Goal: Information Seeking & Learning: Find specific fact

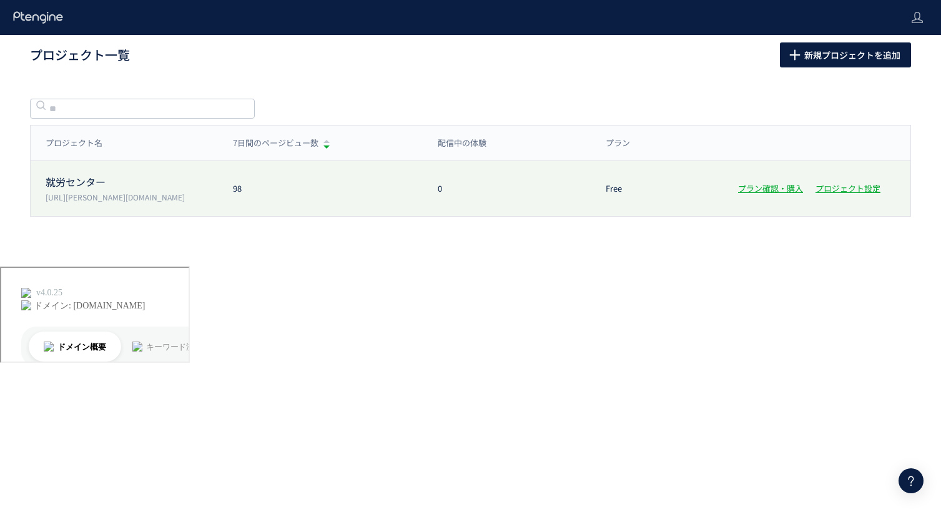
click at [86, 184] on p "就労センター" at bounding box center [132, 182] width 172 height 14
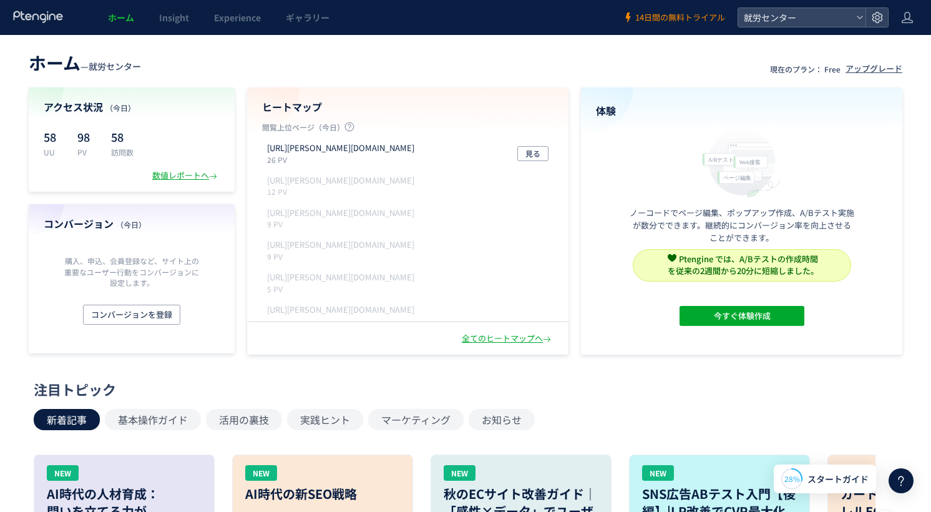
click at [678, 16] on span "14日間の無料トライアル" at bounding box center [680, 18] width 90 height 12
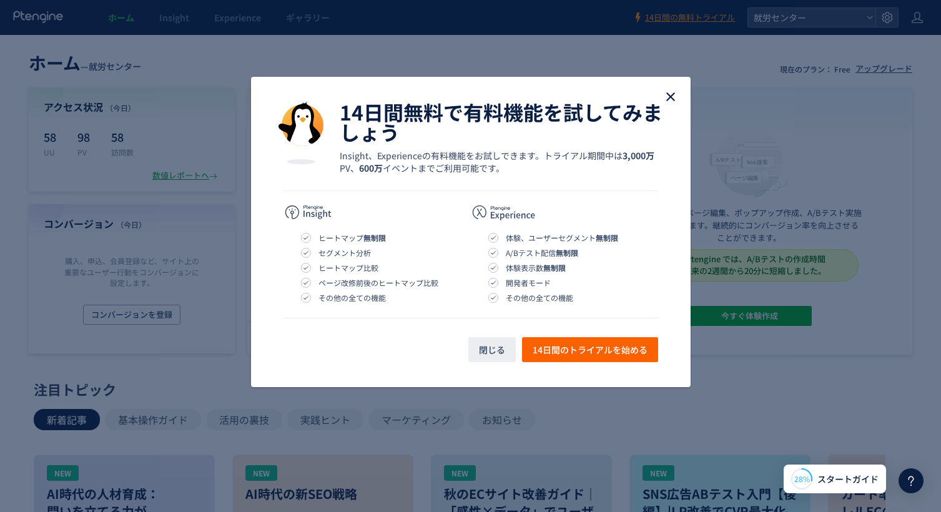
click at [673, 100] on use "close" at bounding box center [670, 96] width 9 height 9
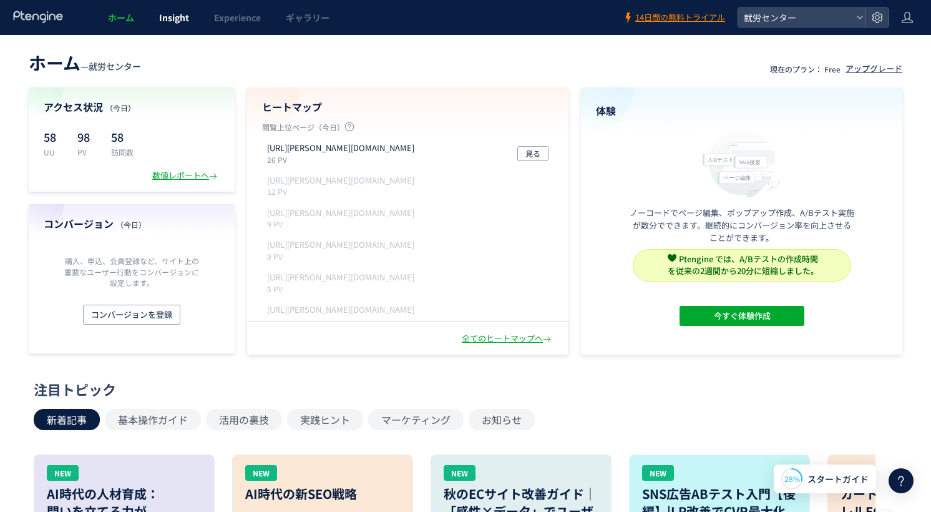
click at [175, 16] on span "Insight" at bounding box center [174, 17] width 30 height 12
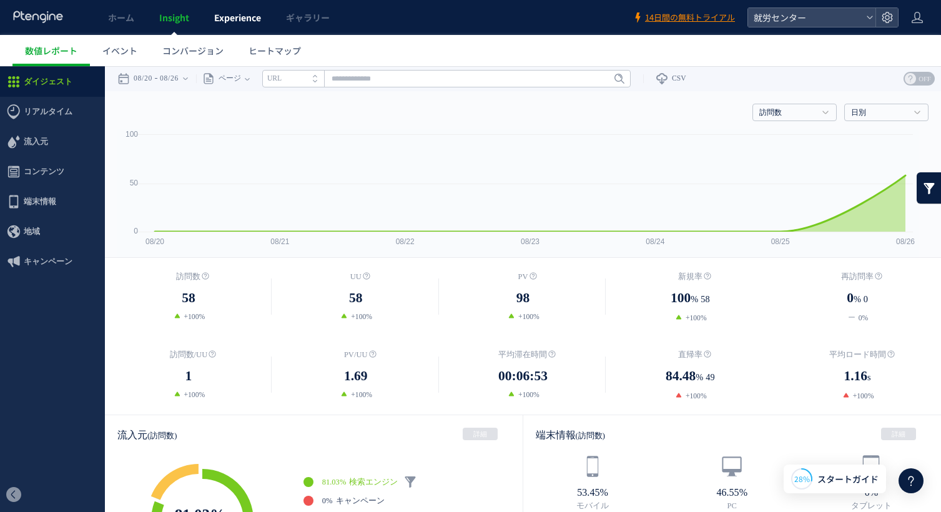
click at [239, 14] on span "Experience" at bounding box center [237, 17] width 47 height 12
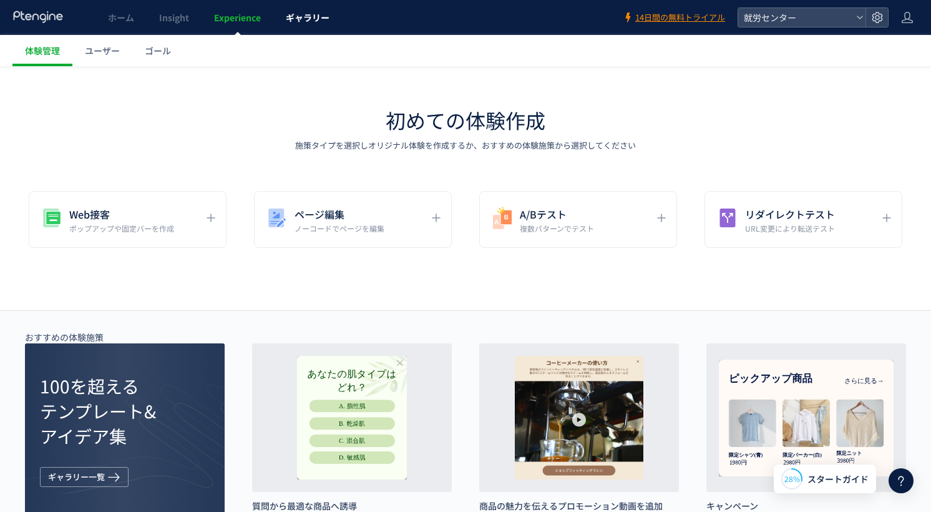
click at [315, 10] on link "ギャラリー" at bounding box center [307, 17] width 69 height 35
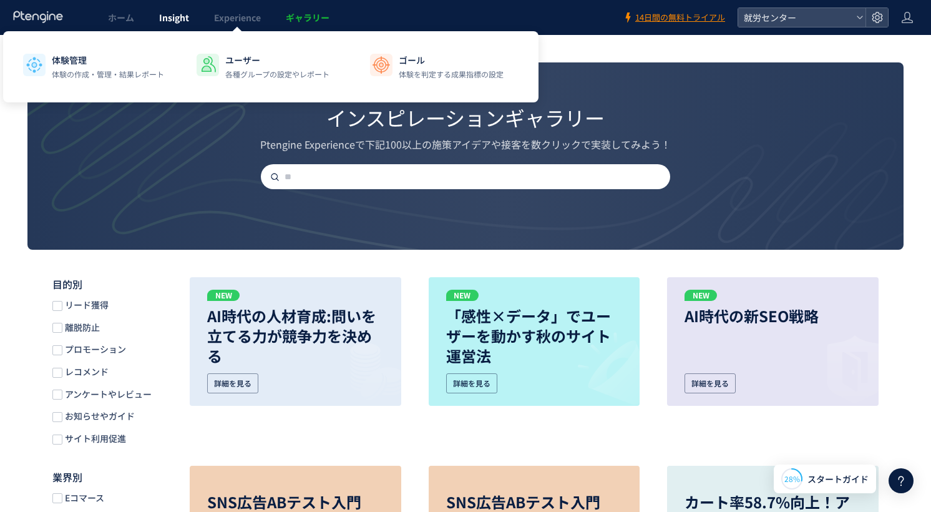
click at [167, 15] on span "Insight" at bounding box center [174, 17] width 30 height 12
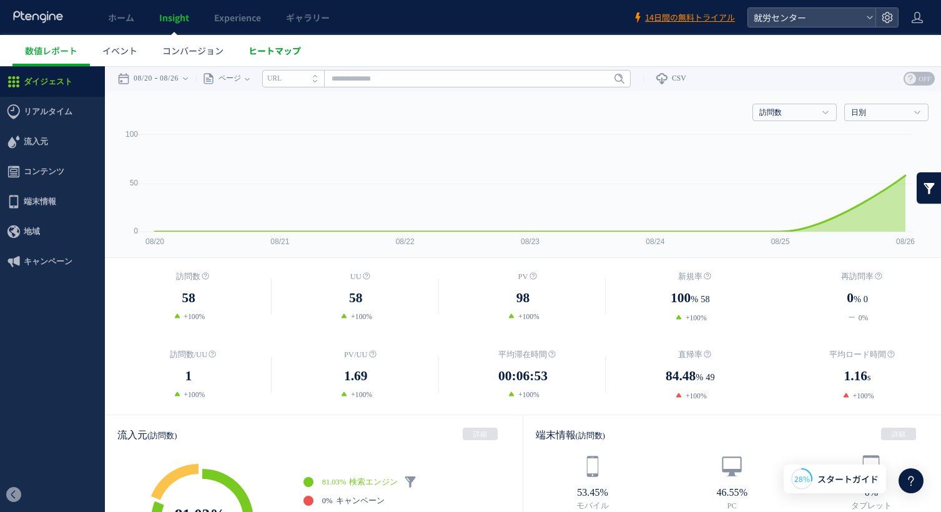
click at [275, 57] on link "ヒートマップ" at bounding box center [274, 50] width 77 height 31
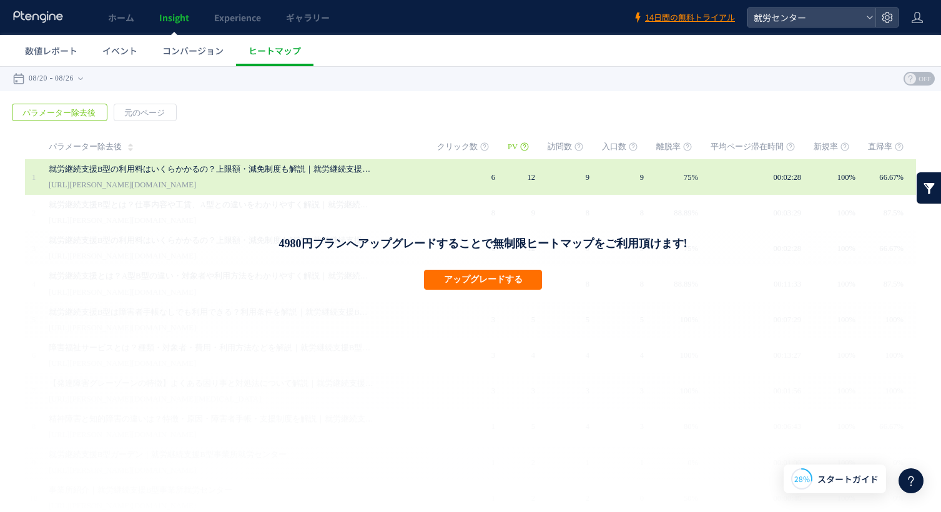
click at [279, 167] on link "就労継続支援B型の利用料はいくらかかるの？上限額・減免制度も解説｜就労継続支援B型事業所就労センター" at bounding box center [211, 169] width 325 height 15
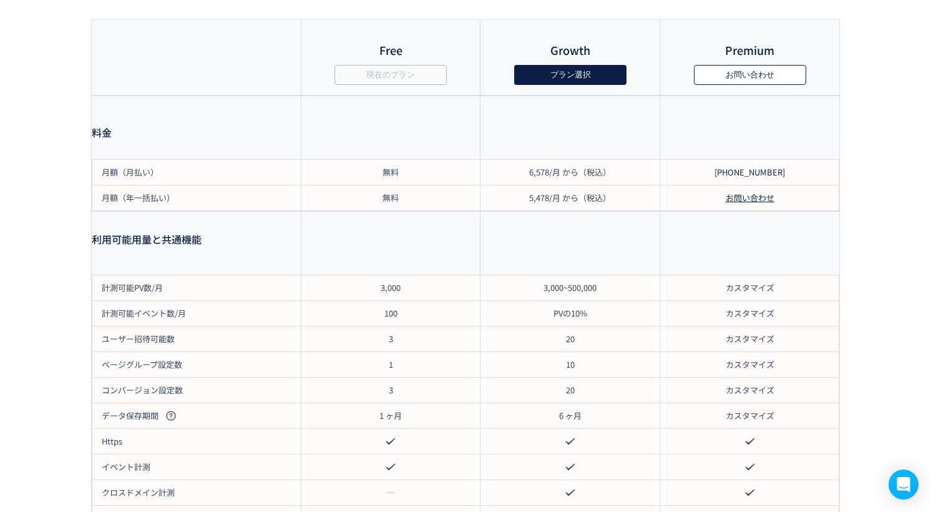
scroll to position [1176, 0]
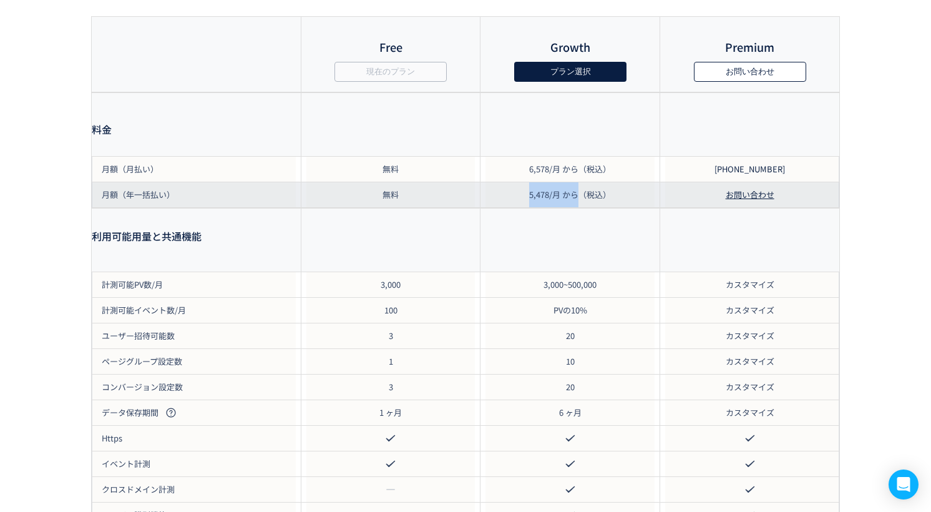
drag, startPoint x: 528, startPoint y: 207, endPoint x: 576, endPoint y: 210, distance: 48.1
click at [576, 207] on div "5,478/月 から（税込）" at bounding box center [570, 194] width 179 height 25
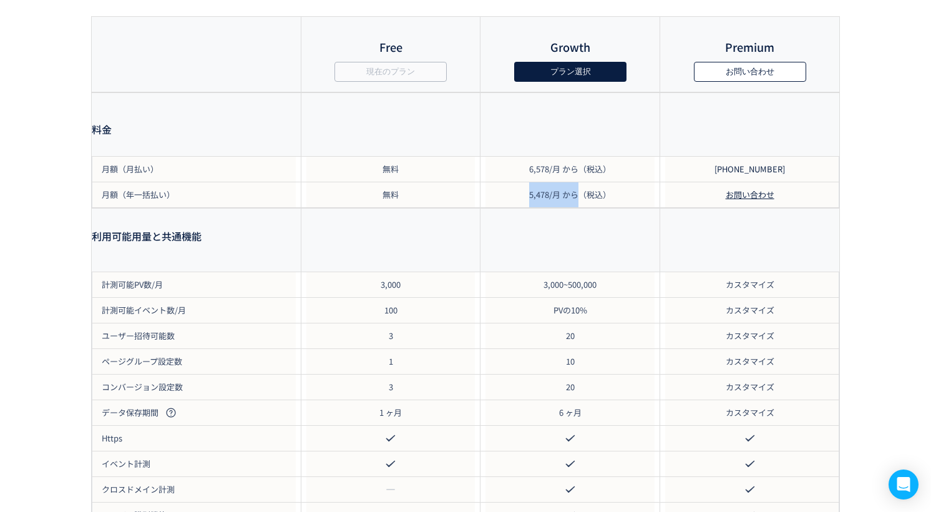
copy span "5,478/月 から"
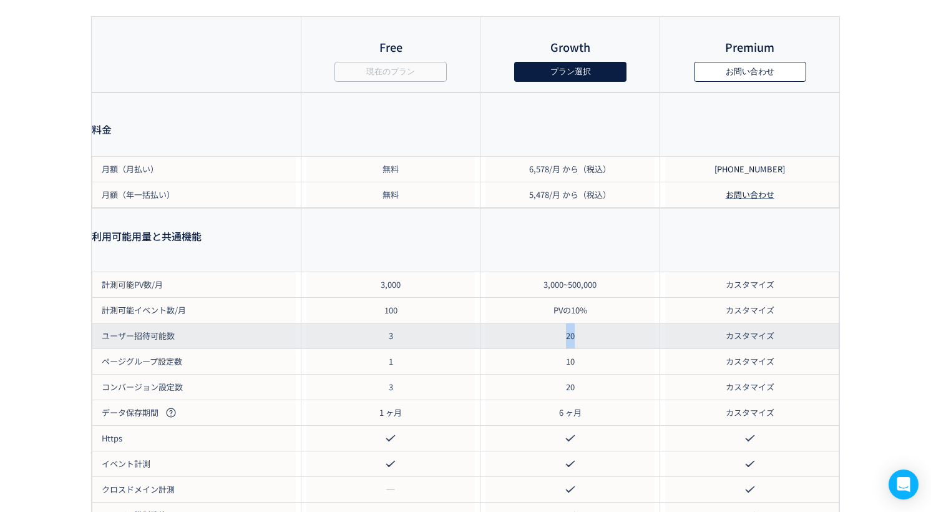
drag, startPoint x: 590, startPoint y: 347, endPoint x: 566, endPoint y: 349, distance: 23.8
click at [566, 348] on div "20" at bounding box center [570, 335] width 179 height 25
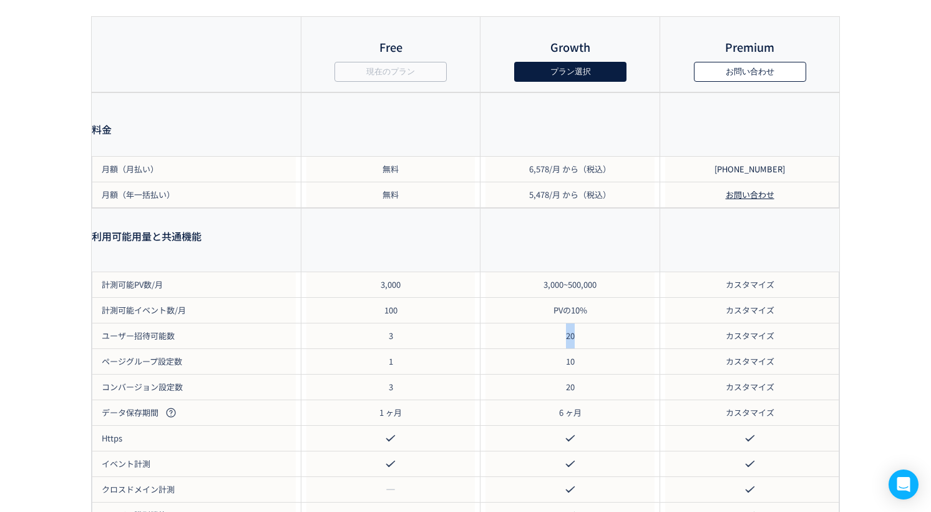
copy span "20"
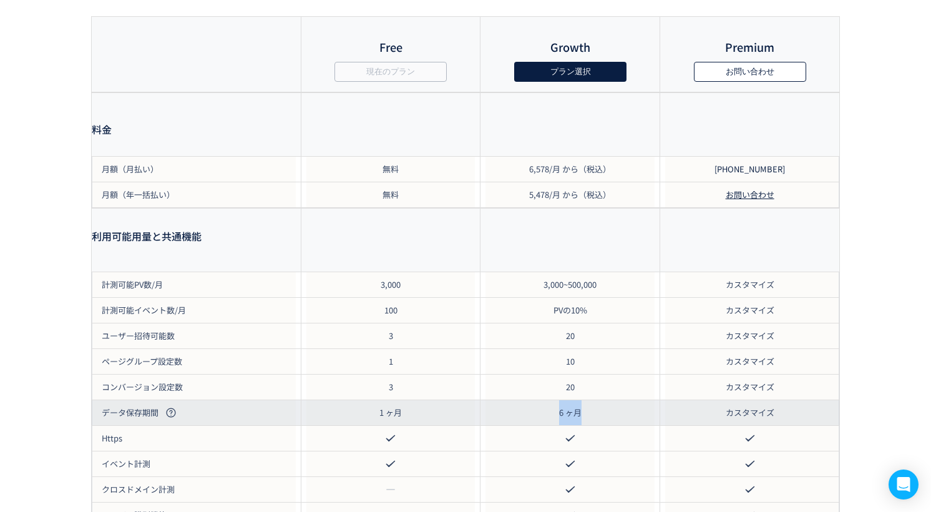
drag, startPoint x: 584, startPoint y: 428, endPoint x: 559, endPoint y: 426, distance: 25.0
click at [559, 425] on div "6 ヶ月" at bounding box center [570, 412] width 179 height 25
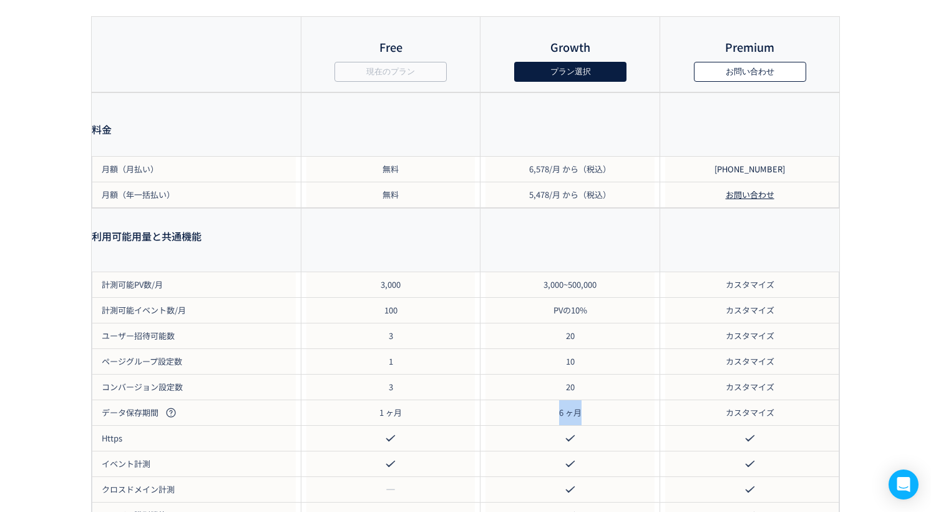
copy span "6 ヶ月"
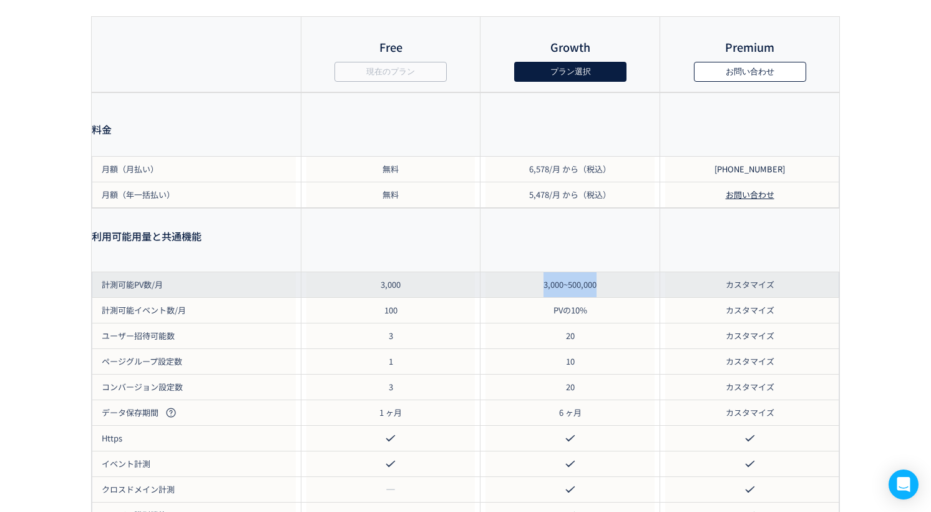
drag, startPoint x: 610, startPoint y: 299, endPoint x: 544, endPoint y: 298, distance: 66.8
click at [544, 297] on div "3,000~500,000" at bounding box center [570, 284] width 179 height 25
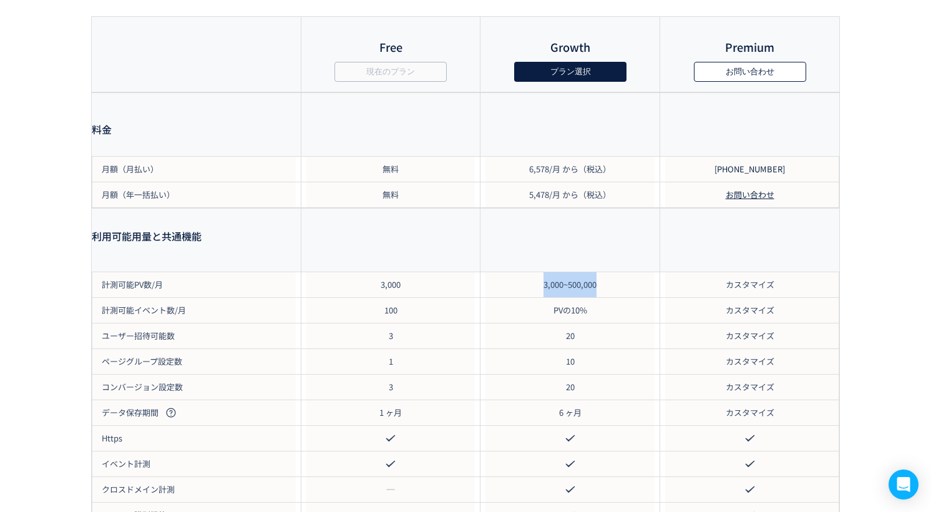
copy span "3,000~500,000"
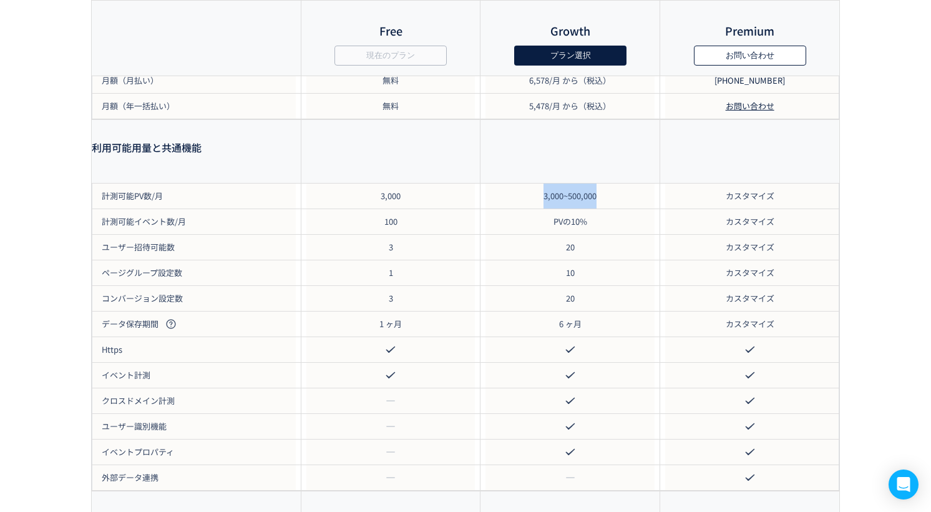
scroll to position [1238, 0]
